Goal: Transaction & Acquisition: Purchase product/service

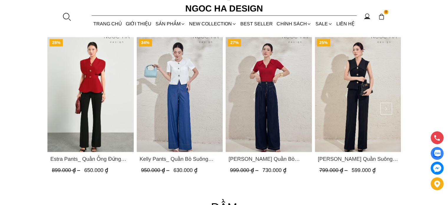
scroll to position [1028, 0]
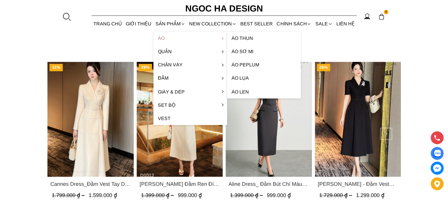
click at [170, 37] on link "Áo" at bounding box center [190, 38] width 74 height 13
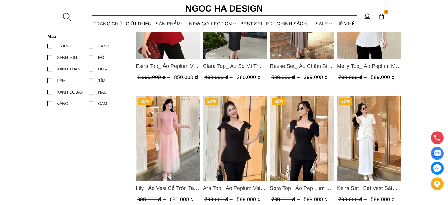
scroll to position [147, 0]
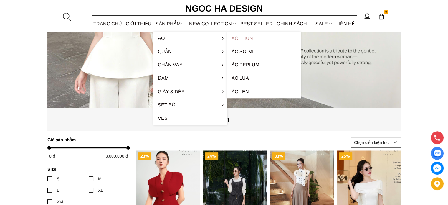
click at [256, 37] on link "Áo thun" at bounding box center [264, 38] width 74 height 13
